Goal: Transaction & Acquisition: Purchase product/service

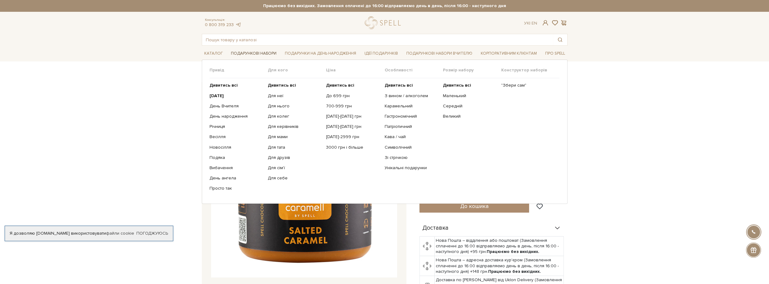
click at [244, 57] on link "Подарункові набори" at bounding box center [253, 54] width 51 height 10
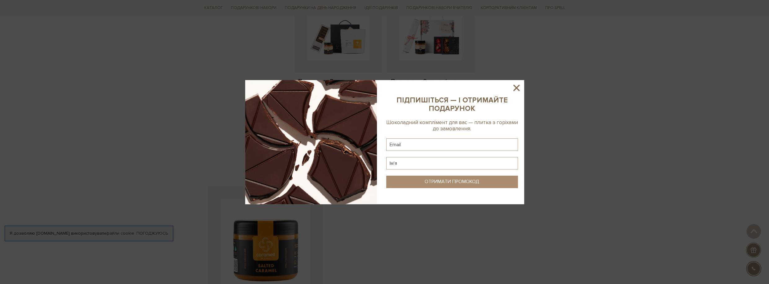
scroll to position [750, 0]
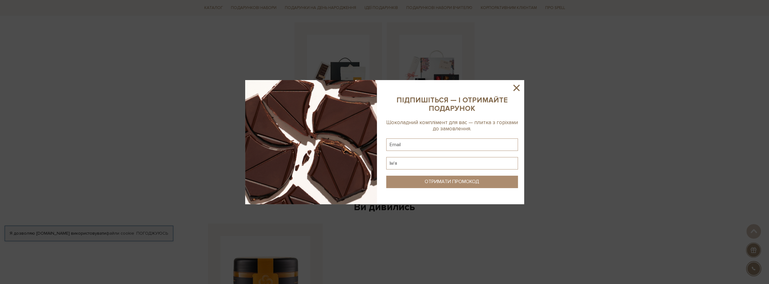
click at [513, 89] on icon at bounding box center [516, 87] width 11 height 11
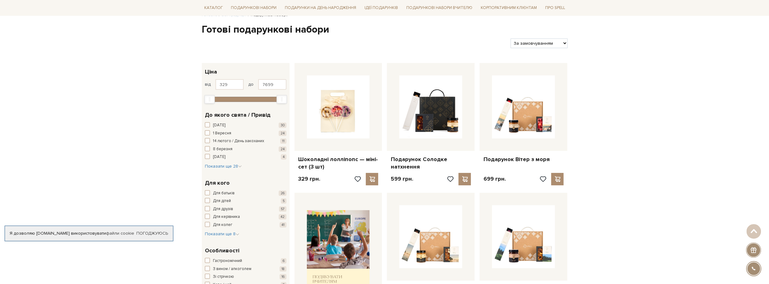
scroll to position [0, 0]
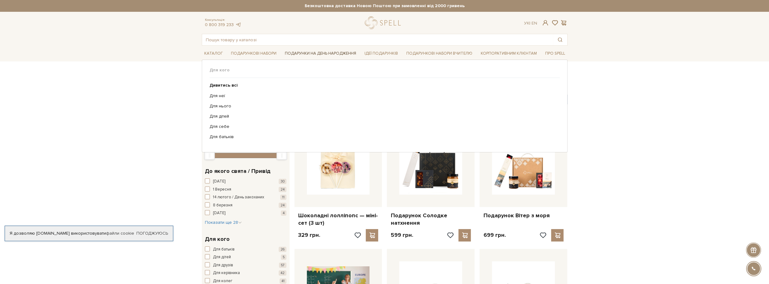
click at [323, 54] on link "Подарунки на День народження" at bounding box center [320, 54] width 76 height 10
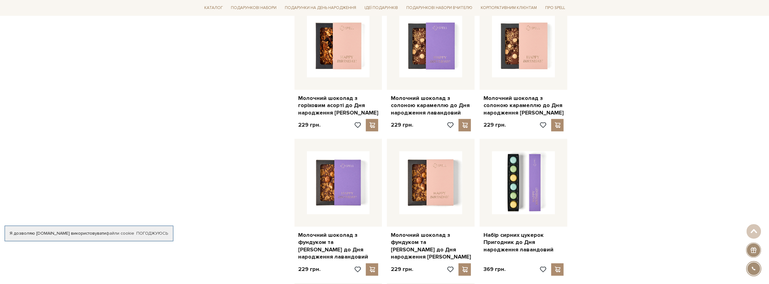
scroll to position [545, 0]
